Goal: Transaction & Acquisition: Purchase product/service

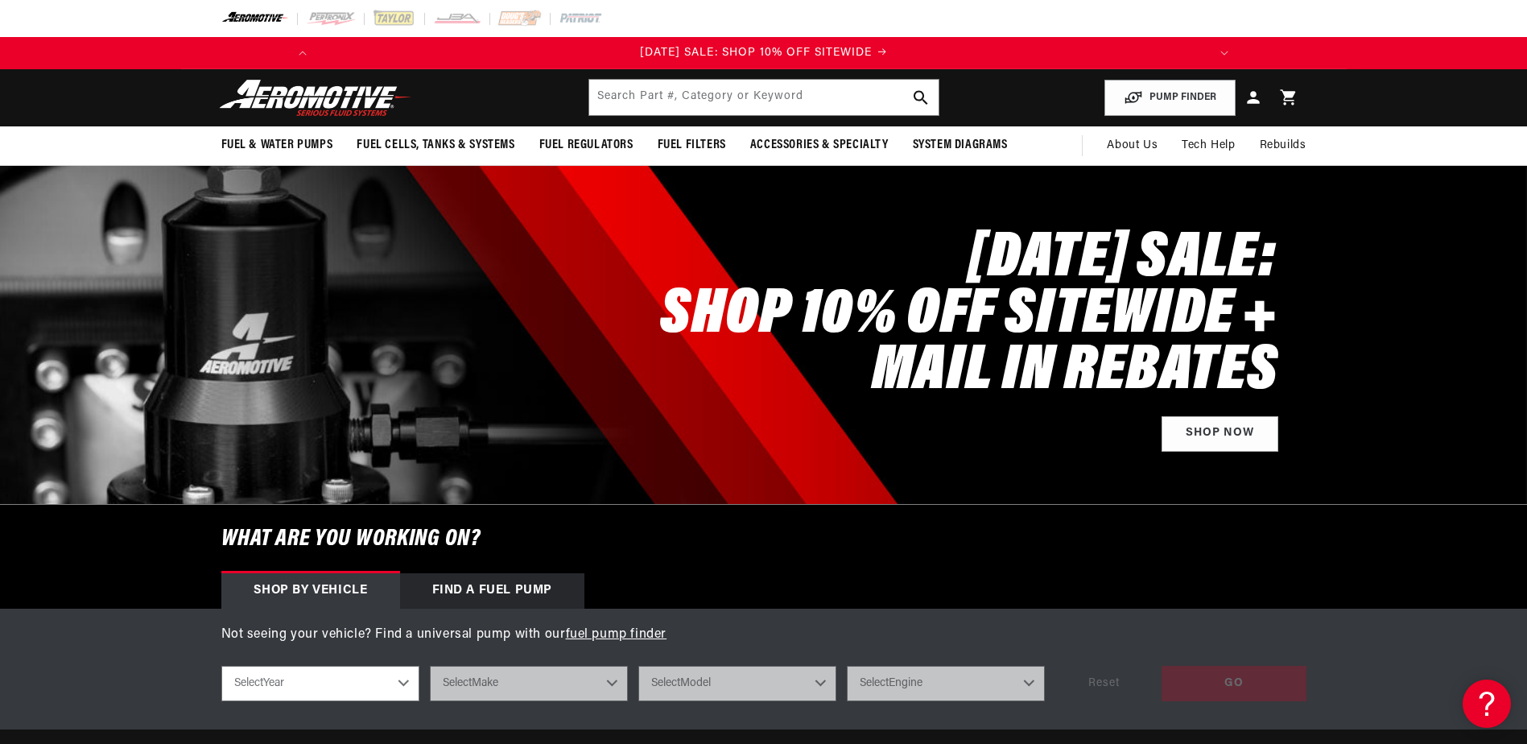
click at [736, 77] on header "Fuel & Water Pumps Back In-Tank In-Line Fuel Pumps" at bounding box center [763, 97] width 1165 height 57
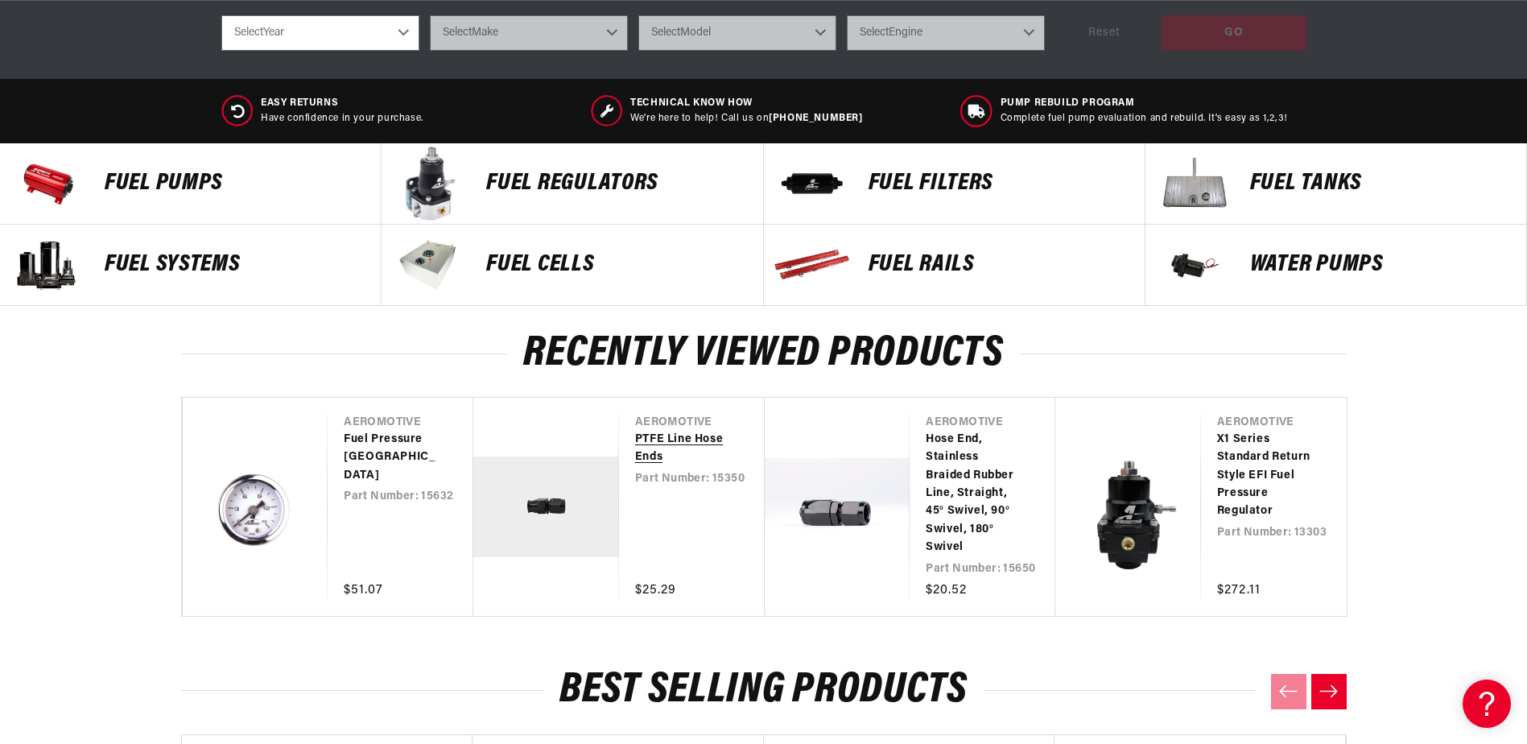
scroll to position [0, 1825]
click at [693, 437] on link "PTFE Line Hose Ends" at bounding box center [683, 449] width 97 height 36
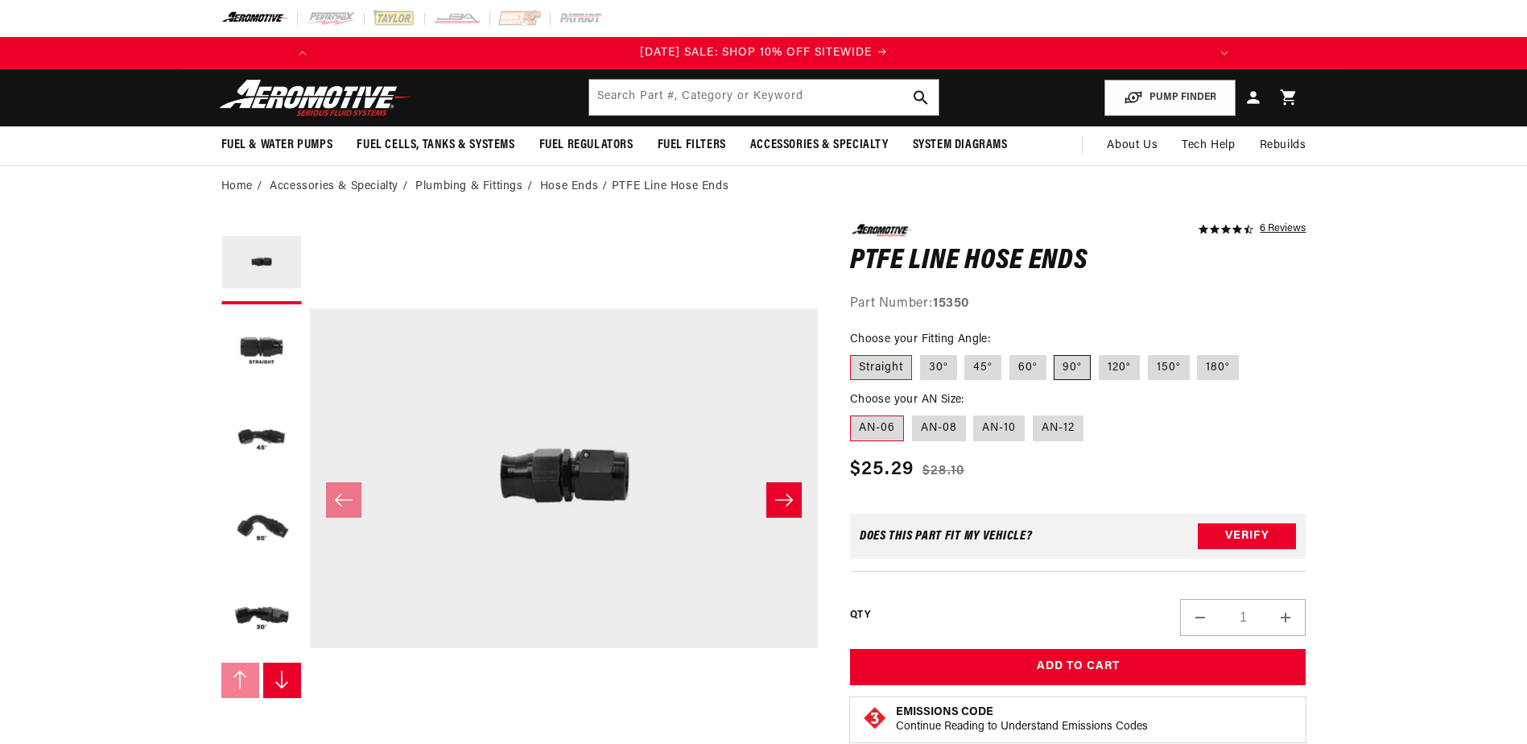
click at [1070, 369] on label "90°" at bounding box center [1071, 368] width 37 height 26
click at [1055, 352] on input "90°" at bounding box center [1054, 352] width 1 height 1
radio input "true"
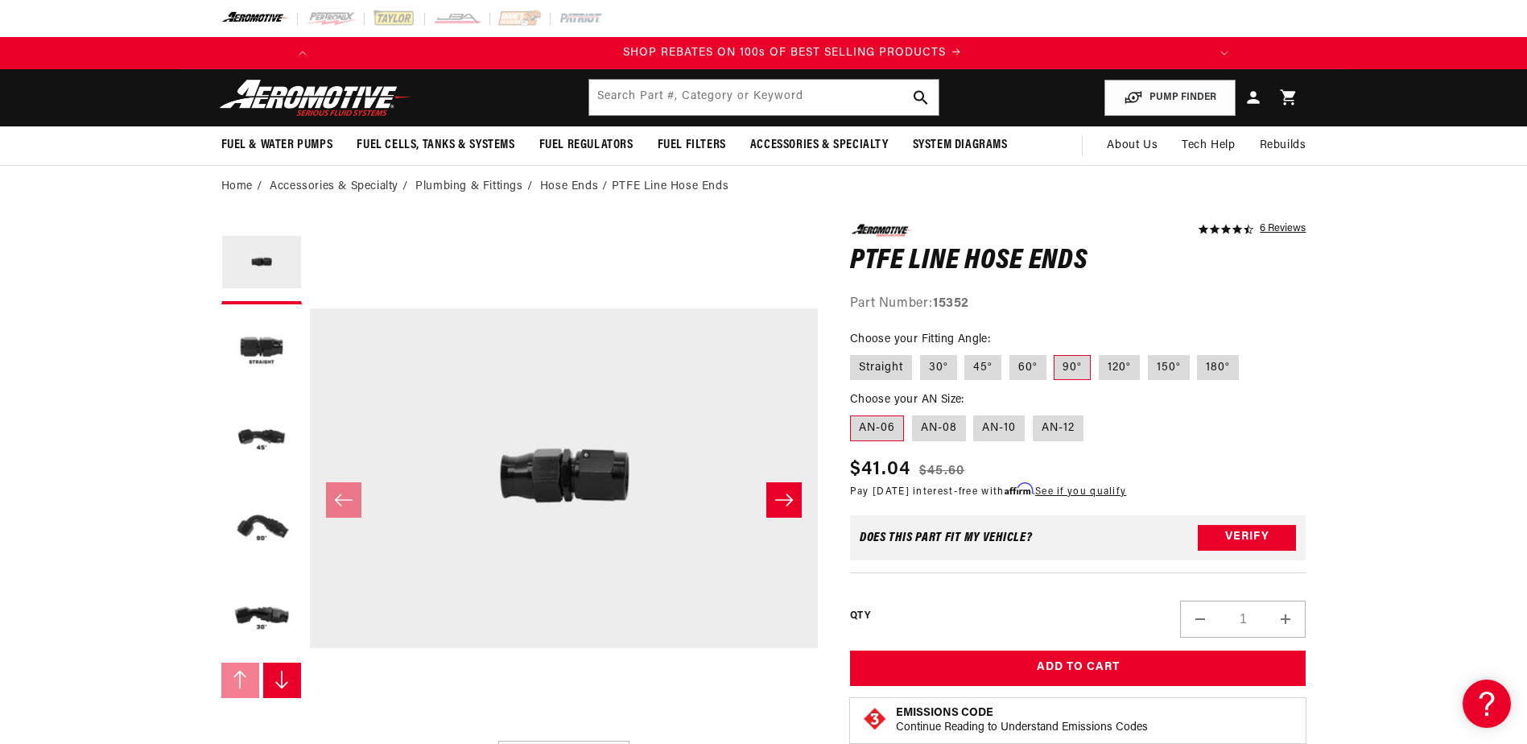
scroll to position [0, 913]
